Goal: Task Accomplishment & Management: Manage account settings

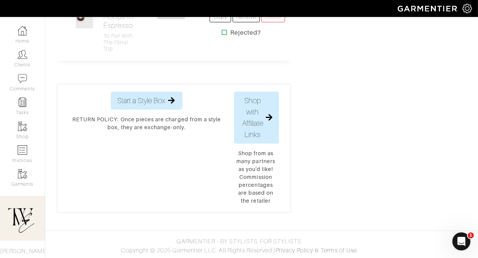
scroll to position [2028, 0]
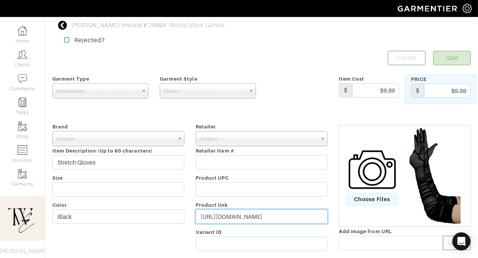
click at [261, 222] on input "https://www.amazon.com/Hazhlko-Womens-Stretchy-Ruched-Costume/dp/B0BFBJRXLS/ref…" at bounding box center [262, 217] width 132 height 14
paste input "go.shopmy.us/p-27883543"
type input "https://go.shopmy.us/p-27883543"
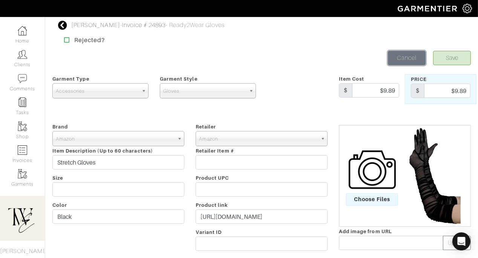
click at [402, 64] on link "Cancel" at bounding box center [407, 58] width 38 height 14
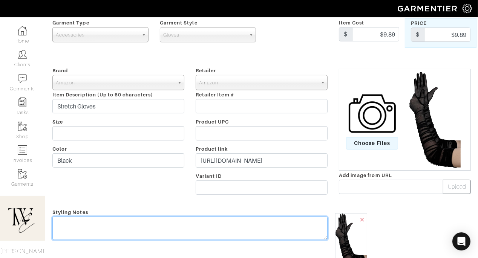
click at [216, 217] on textarea at bounding box center [189, 228] width 275 height 23
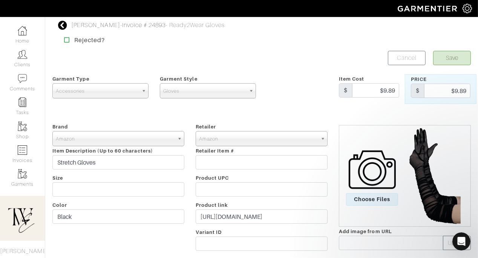
type textarea "Linking two glove options for the masquerade ball - sometimes these run small o…"
click at [448, 58] on button "Save" at bounding box center [452, 58] width 38 height 14
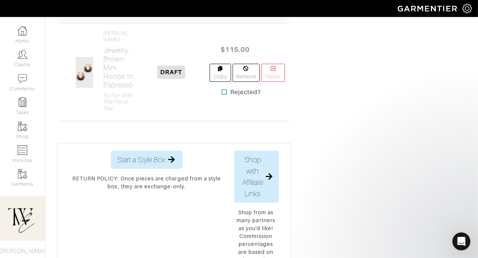
scroll to position [2215, 0]
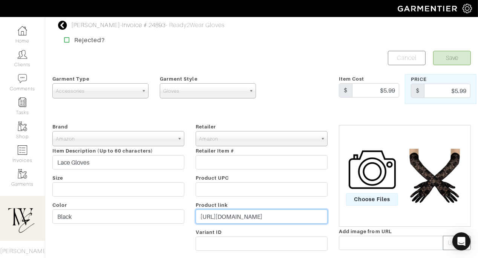
click at [258, 222] on input "https://www.amazon.com/Huralona-Lace-Gloves-Black-Standard/dp/B0DHD81CVG/ref=sr…" at bounding box center [262, 217] width 132 height 14
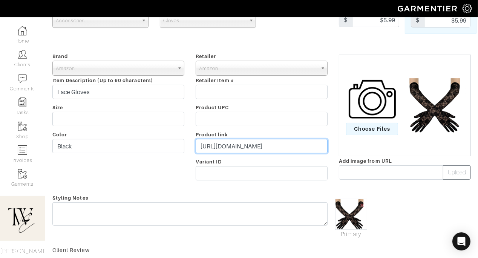
scroll to position [137, 0]
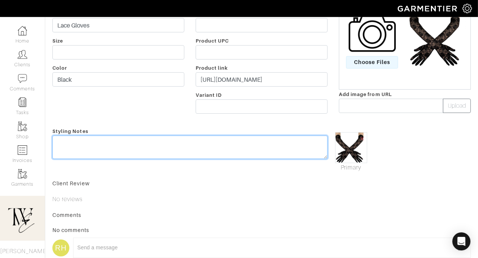
click at [254, 148] on textarea at bounding box center [189, 147] width 275 height 23
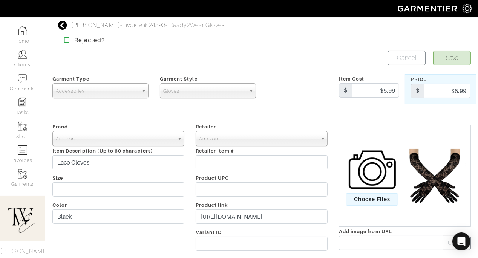
type textarea "Other option to try"
click at [455, 56] on button "Save" at bounding box center [452, 58] width 38 height 14
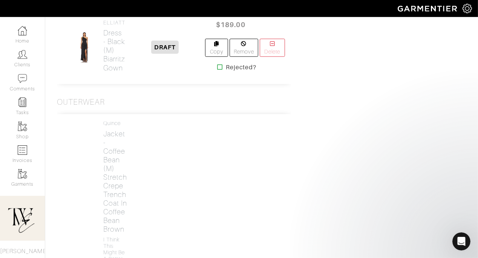
scroll to position [837, 0]
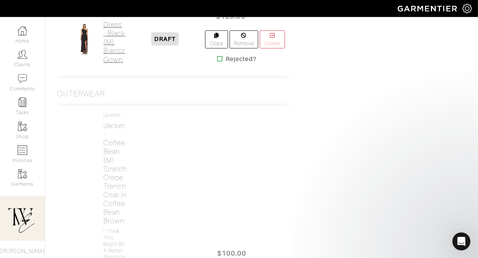
click at [119, 64] on h2 "Dress - Black (M) Biarritz Gown" at bounding box center [114, 41] width 22 height 43
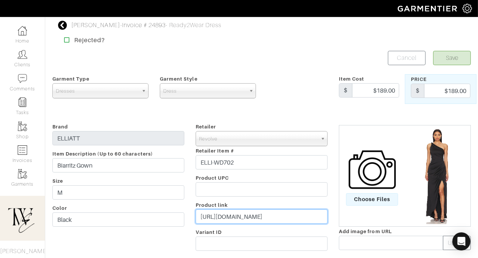
click at [248, 214] on input "[URL][DOMAIN_NAME]" at bounding box center [262, 217] width 132 height 14
click at [248, 214] on input "https://www.revolve.com/elliatt-biarritz-gown-in-black/dp/ELLI-WD702/?d=Womens&…" at bounding box center [262, 217] width 132 height 14
paste input "rvlv.me/p582j9"
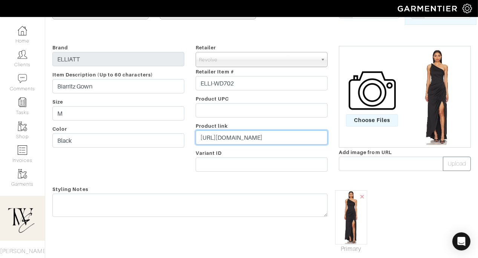
type input "https://rvlv.me/p582j9"
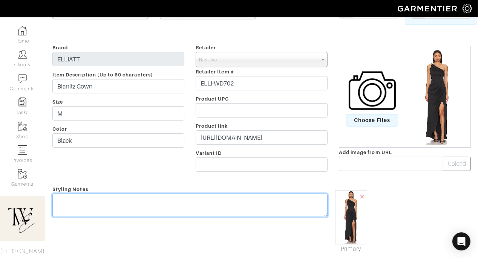
click at [246, 206] on textarea at bounding box center [189, 205] width 275 height 23
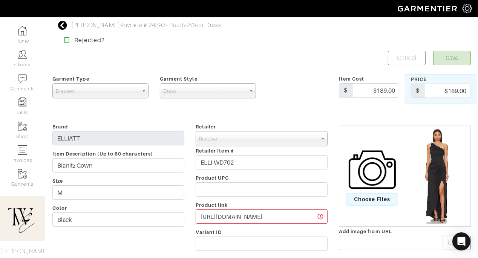
type textarea "Option 1"
click at [446, 61] on button "Save" at bounding box center [452, 58] width 38 height 14
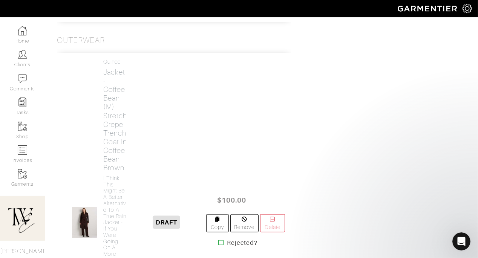
scroll to position [922, 0]
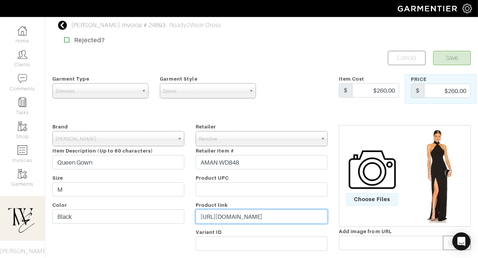
click at [235, 211] on input "https://www.revolve.com/queen-gown-in-black/dp/AMAN-WD848/?d=Womens&srcType=dp_…" at bounding box center [262, 217] width 132 height 14
paste input "rvlv.me/hgnsz4"
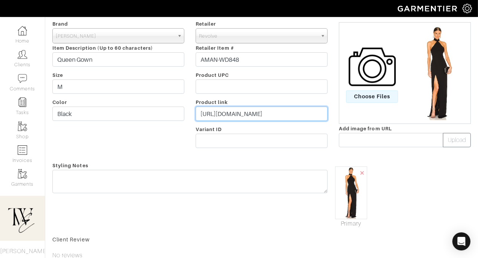
type input "https://rvlv.me/hgnsz4"
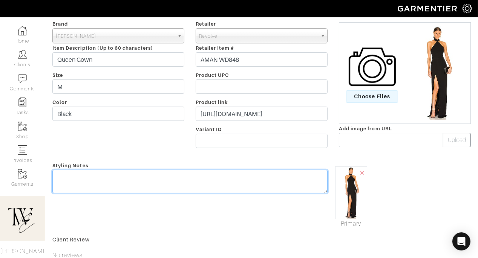
click at [231, 186] on textarea at bounding box center [189, 181] width 275 height 23
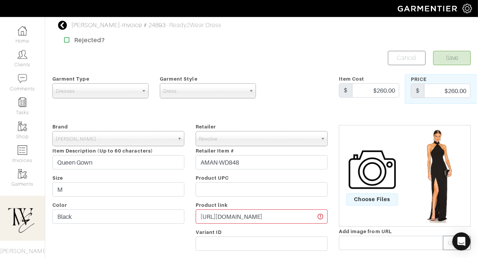
type textarea "Option 2"
click at [459, 54] on button "Save" at bounding box center [452, 58] width 38 height 14
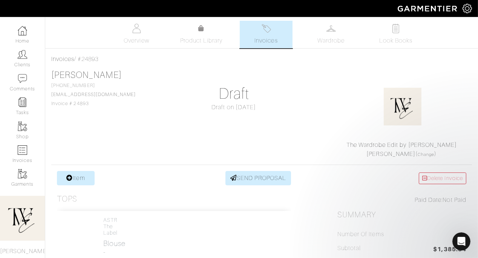
click at [252, 182] on link "SEND PROPOSAL" at bounding box center [258, 178] width 66 height 14
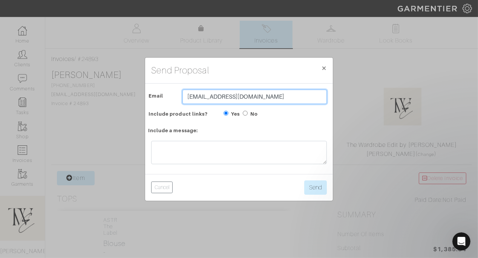
click at [229, 103] on input "[EMAIL_ADDRESS][DOMAIN_NAME]" at bounding box center [254, 97] width 144 height 14
click at [229, 99] on input "[EMAIL_ADDRESS][DOMAIN_NAME]" at bounding box center [254, 97] width 144 height 14
type input "twebyregan@gmail.com"
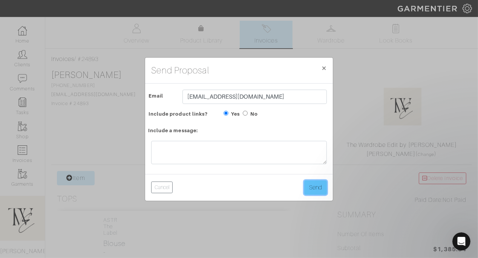
click at [310, 192] on button "Send" at bounding box center [315, 188] width 23 height 14
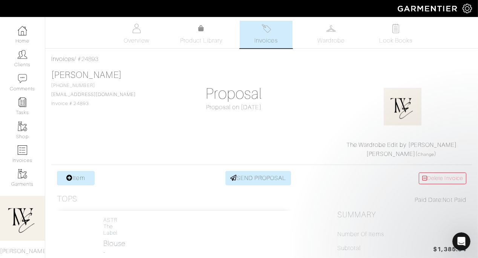
click at [275, 176] on link "SEND PROPOSAL" at bounding box center [258, 178] width 66 height 14
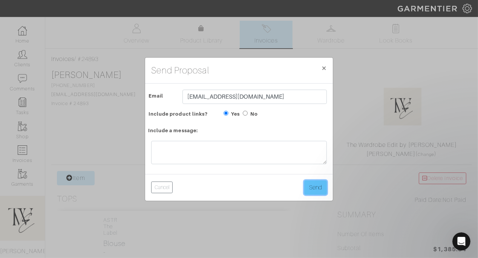
click at [310, 184] on button "Send" at bounding box center [315, 188] width 23 height 14
